Goal: Task Accomplishment & Management: Manage account settings

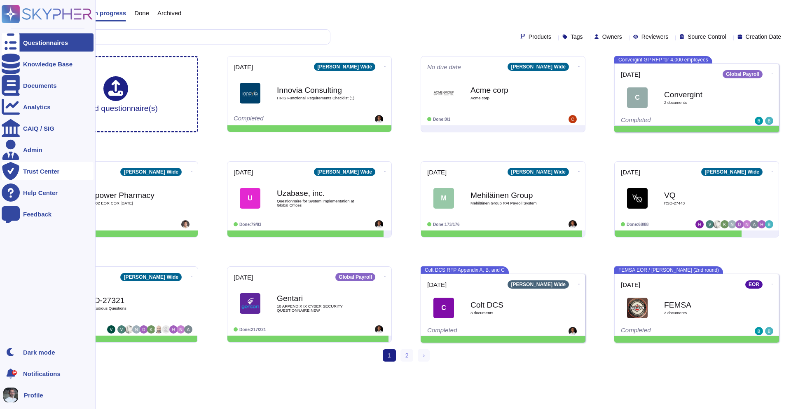
click at [45, 175] on div "Trust Center" at bounding box center [48, 171] width 92 height 18
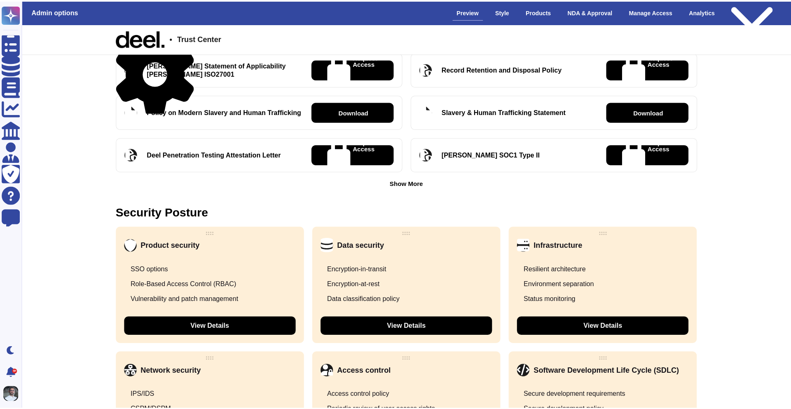
scroll to position [431, 0]
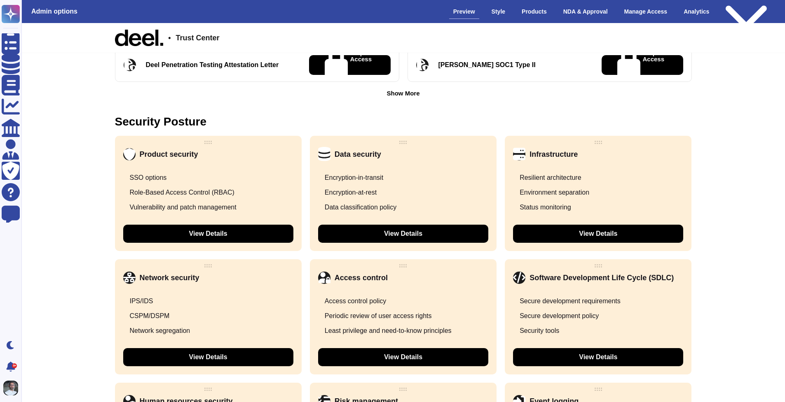
click at [613, 306] on div "Secure development requirements" at bounding box center [569, 301] width 101 height 8
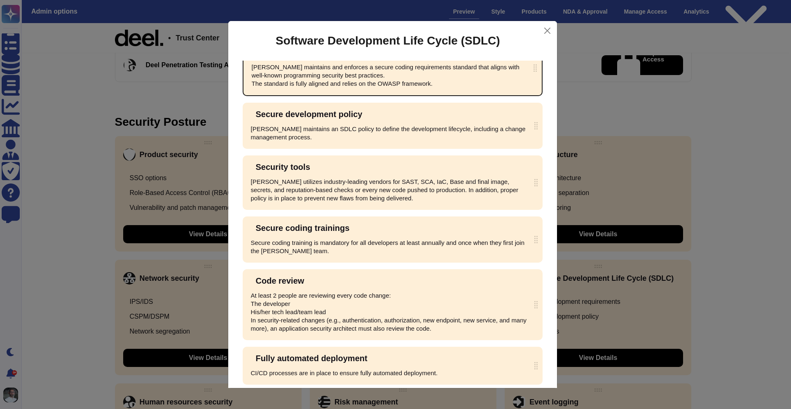
scroll to position [42, 0]
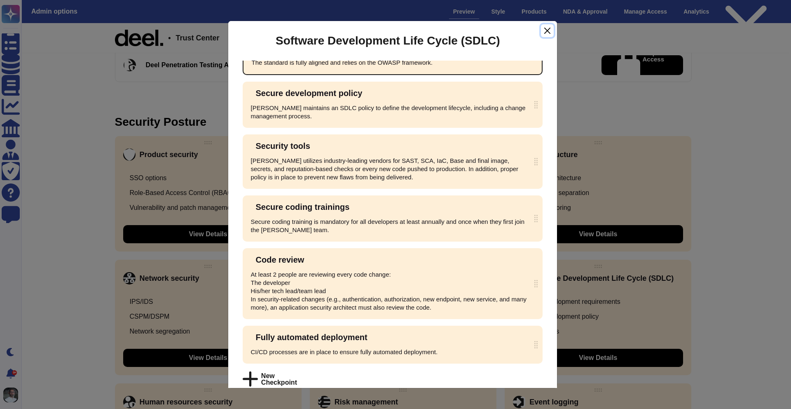
click at [547, 30] on button "Close" at bounding box center [547, 30] width 12 height 13
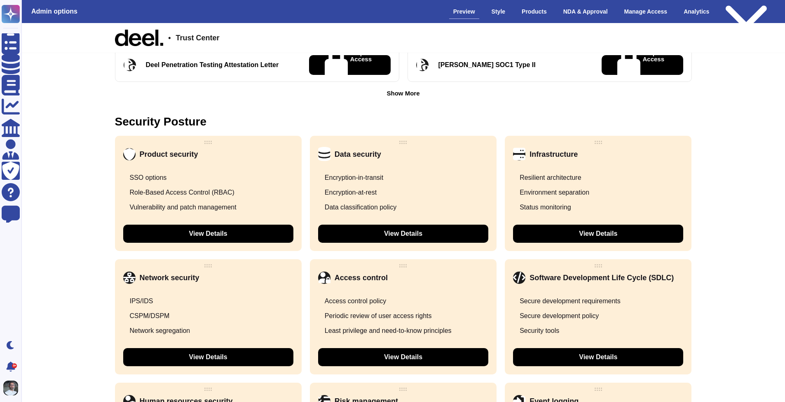
click at [257, 190] on div "Role-Based Access Control (RBAC)" at bounding box center [208, 192] width 170 height 15
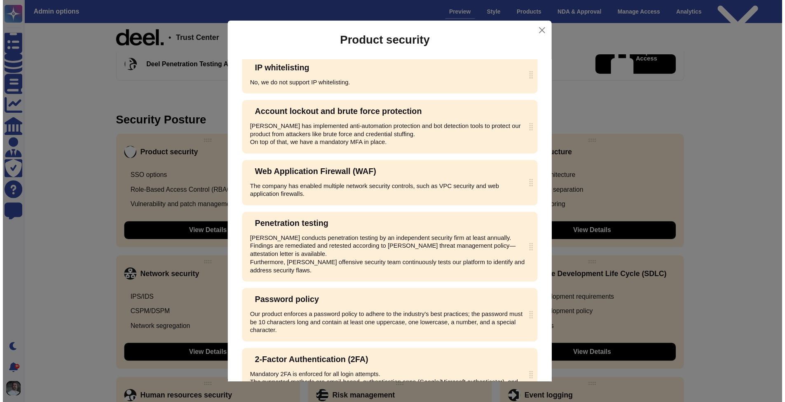
scroll to position [206, 0]
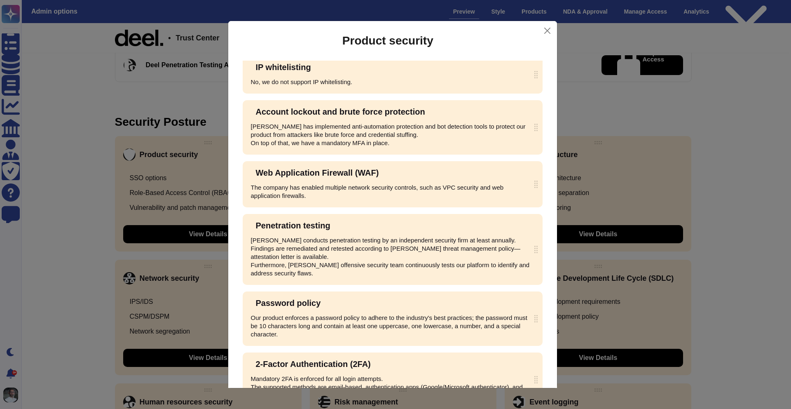
click at [399, 186] on icon at bounding box center [501, 278] width 237 height 185
click at [548, 33] on button "Close" at bounding box center [547, 30] width 12 height 13
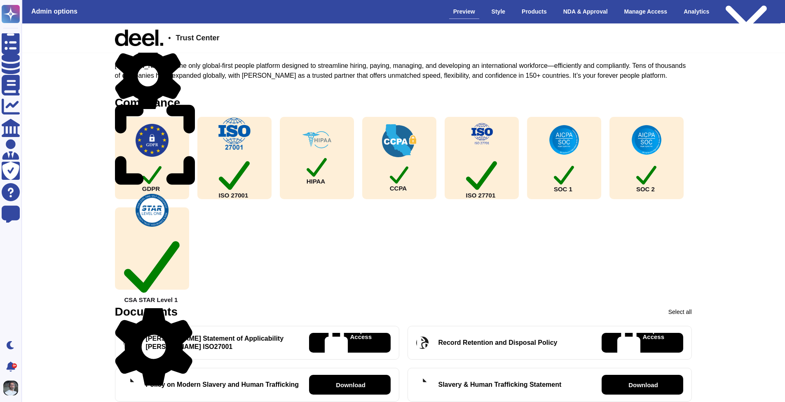
scroll to position [0, 0]
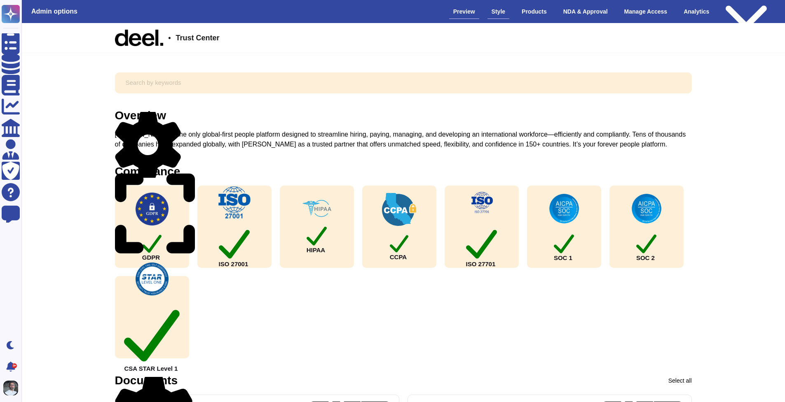
click at [495, 12] on div "Style" at bounding box center [498, 12] width 22 height 14
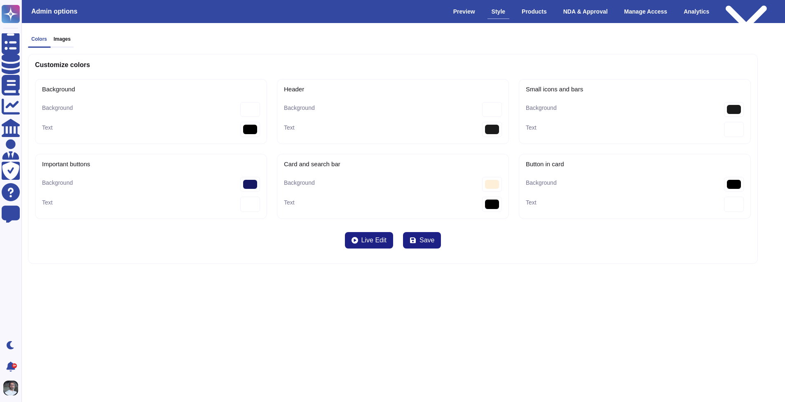
type bar-Text "#000000"
click at [531, 13] on div "Products" at bounding box center [539, 12] width 33 height 14
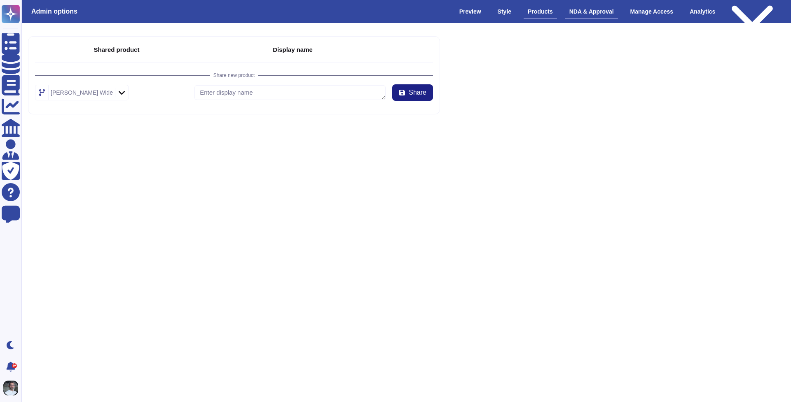
click at [604, 15] on div "NDA & Approval" at bounding box center [591, 12] width 53 height 14
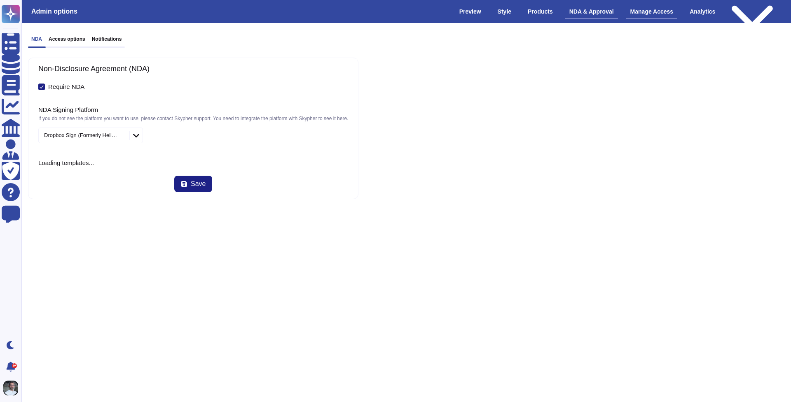
click at [651, 9] on div "Manage Access" at bounding box center [651, 12] width 51 height 14
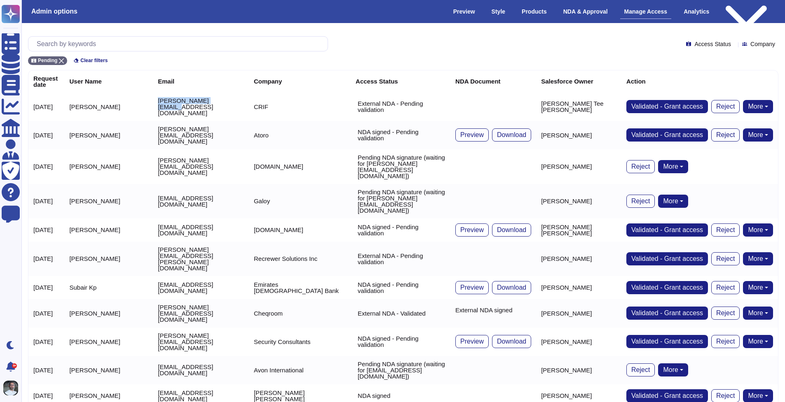
drag, startPoint x: 170, startPoint y: 104, endPoint x: 122, endPoint y: 105, distance: 47.8
click at [153, 105] on td "[PERSON_NAME][EMAIL_ADDRESS][DOMAIN_NAME]" at bounding box center [201, 107] width 96 height 28
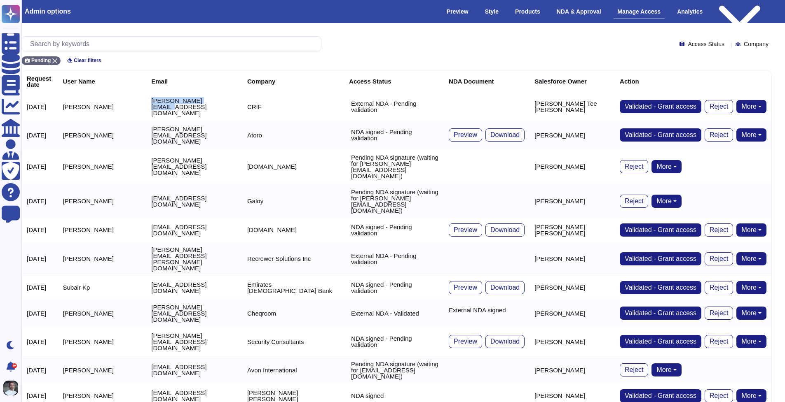
click at [681, 160] on button "More" at bounding box center [666, 166] width 30 height 13
click at [760, 160] on div "Reject More Bypass NDA Re-Send NDA Remove user Remove NDA" at bounding box center [692, 166] width 147 height 13
click at [760, 130] on button "More" at bounding box center [751, 134] width 30 height 13
click at [704, 185] on td "Reject More" at bounding box center [692, 201] width 157 height 35
click at [127, 64] on div "Pending Clear filters" at bounding box center [396, 58] width 750 height 14
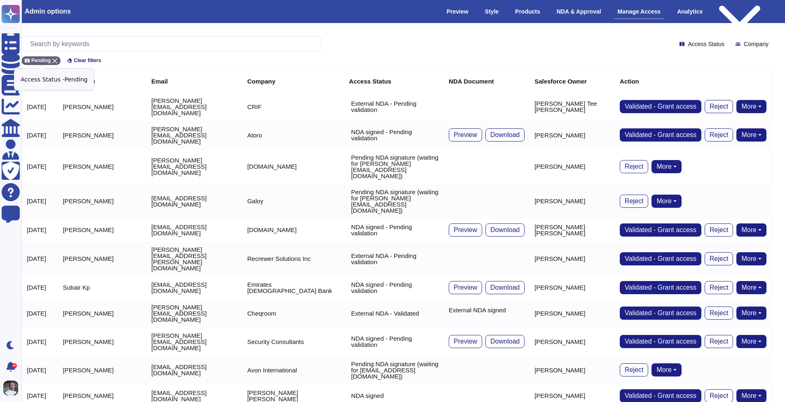
click at [52, 61] on icon at bounding box center [54, 60] width 5 height 5
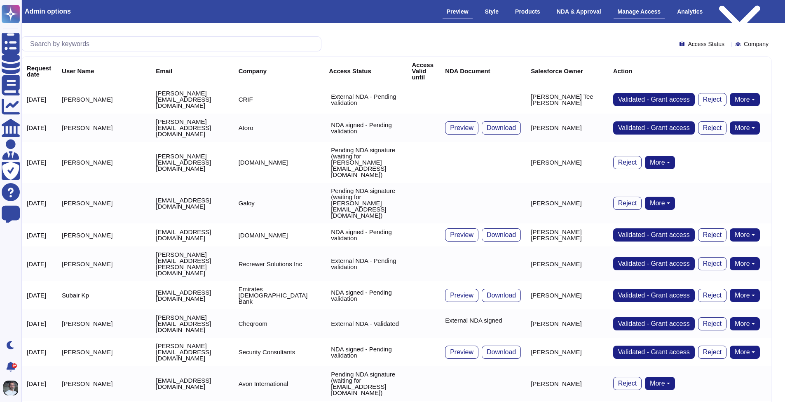
click at [444, 10] on div "Preview" at bounding box center [457, 12] width 30 height 14
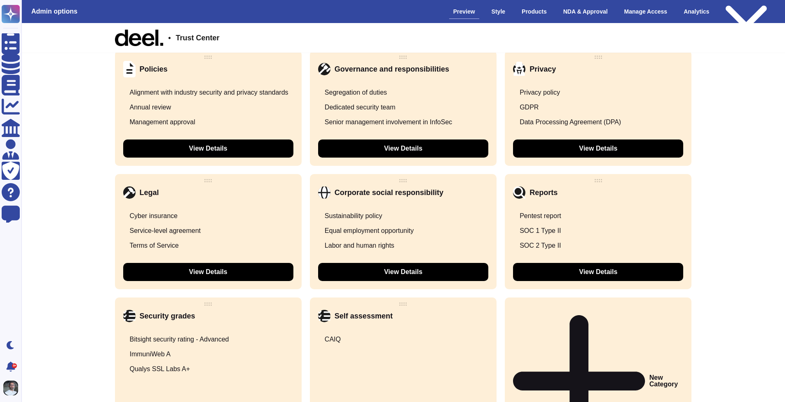
scroll to position [1063, 0]
